Goal: Find specific page/section: Find specific page/section

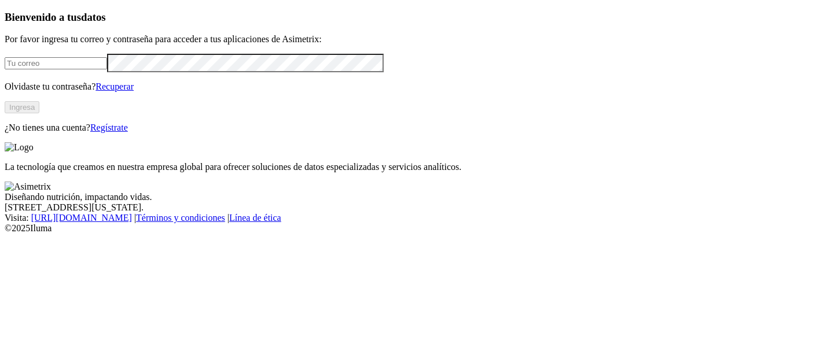
type input "[PERSON_NAME][EMAIL_ADDRESS][PERSON_NAME][DOMAIN_NAME]"
click at [39, 113] on button "Ingresa" at bounding box center [22, 107] width 35 height 12
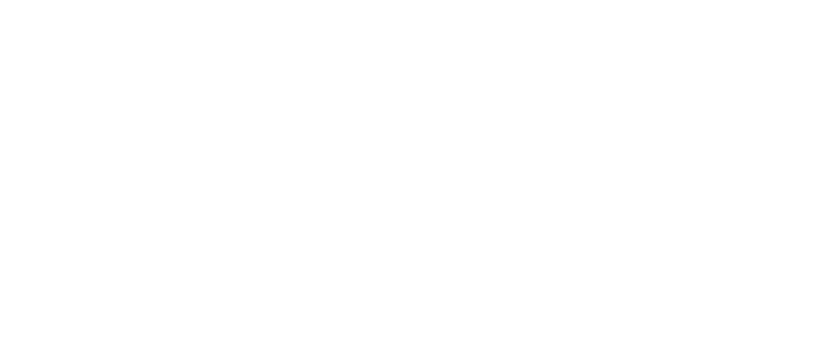
drag, startPoint x: 600, startPoint y: 118, endPoint x: 319, endPoint y: 6, distance: 302.3
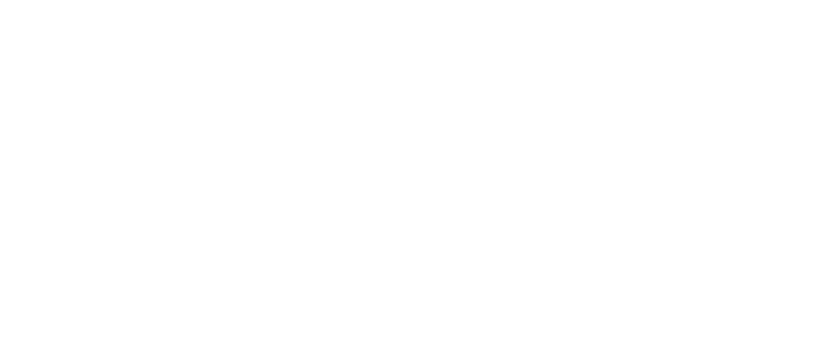
drag, startPoint x: 208, startPoint y: 202, endPoint x: 400, endPoint y: 286, distance: 209.4
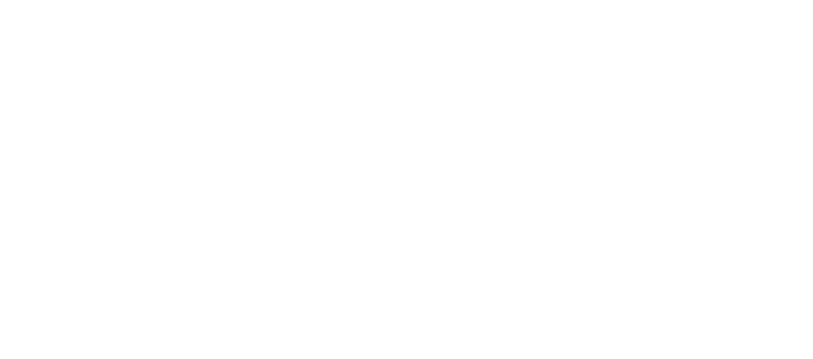
click at [22, 25] on icon at bounding box center [23, 236] width 36 height 463
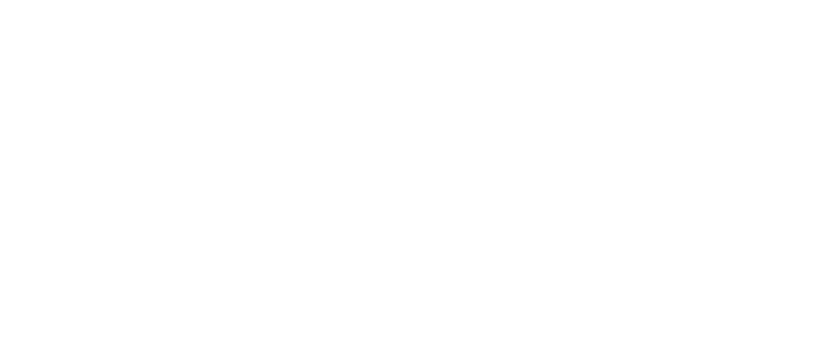
scroll to position [450, 0]
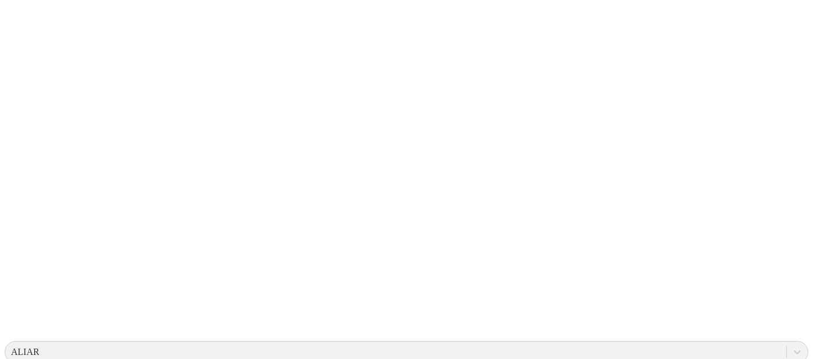
drag, startPoint x: 206, startPoint y: 110, endPoint x: 395, endPoint y: 207, distance: 212.8
